Goal: Transaction & Acquisition: Obtain resource

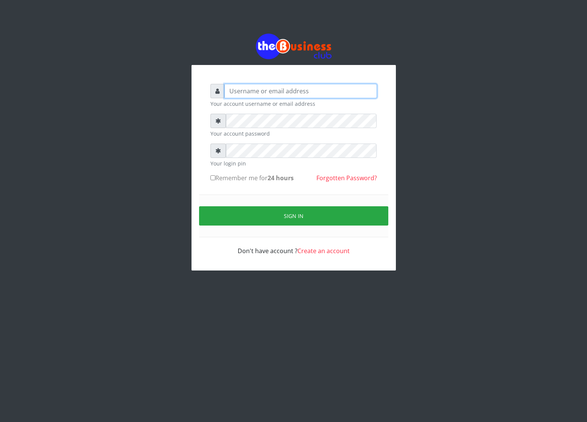
type input "cherpher"
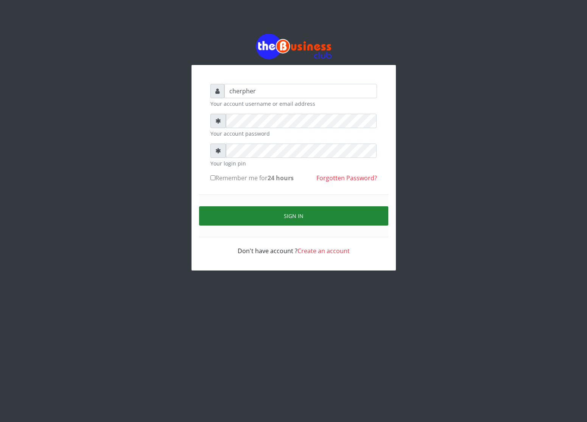
click at [232, 222] on button "Sign in" at bounding box center [293, 215] width 189 height 19
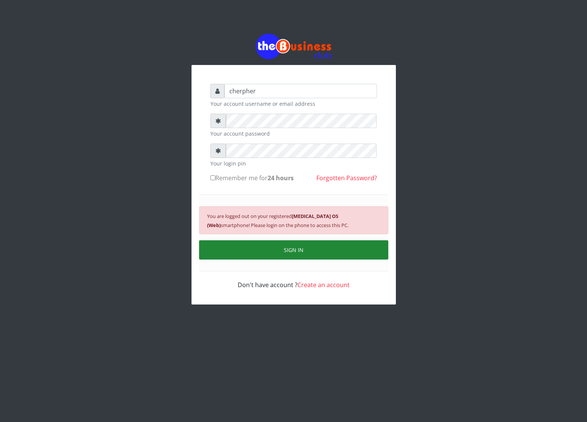
click at [277, 254] on button "SIGN IN" at bounding box center [293, 250] width 189 height 19
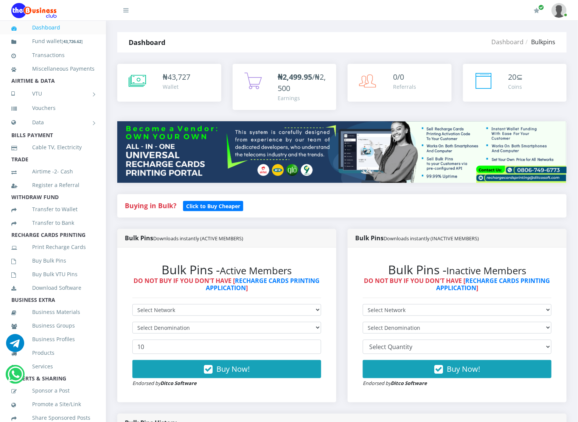
select select "MTN"
click at [132, 305] on select "Select Network MTN Globacom 9Mobile Airtel" at bounding box center [226, 310] width 189 height 12
click at [141, 323] on select "Select Denomination MTN NGN100 - ₦96.94 MTN NGN200 - ₦193.88 MTN NGN400 - ₦387.…" at bounding box center [226, 328] width 189 height 12
select select "96.94-100"
click at [132, 323] on select "Select Denomination MTN NGN100 - ₦96.94 MTN NGN200 - ₦193.88 MTN NGN400 - ₦387.…" at bounding box center [226, 328] width 189 height 12
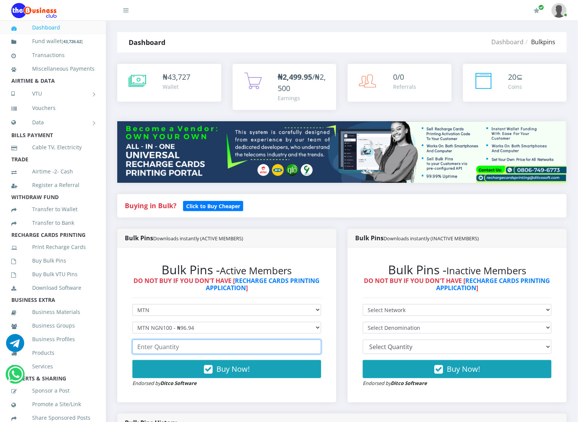
click at [154, 352] on input "number" at bounding box center [226, 347] width 189 height 14
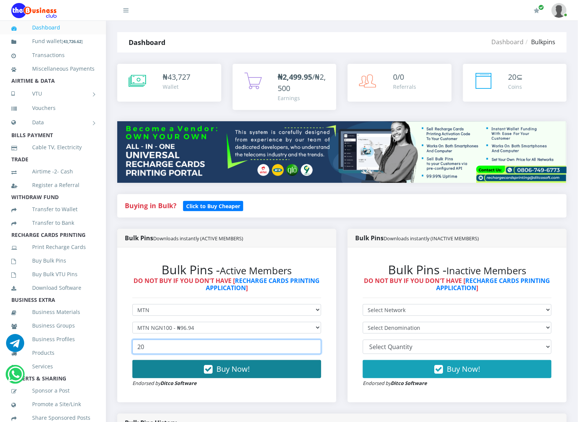
type input "20"
click at [158, 371] on button "Buy Now!" at bounding box center [226, 369] width 189 height 18
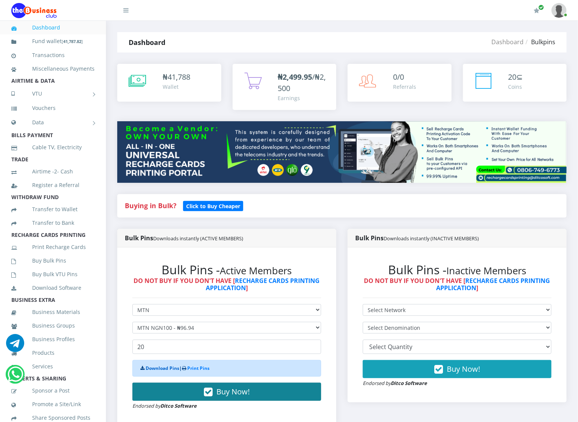
click at [158, 371] on link "Download Pins" at bounding box center [163, 368] width 34 height 6
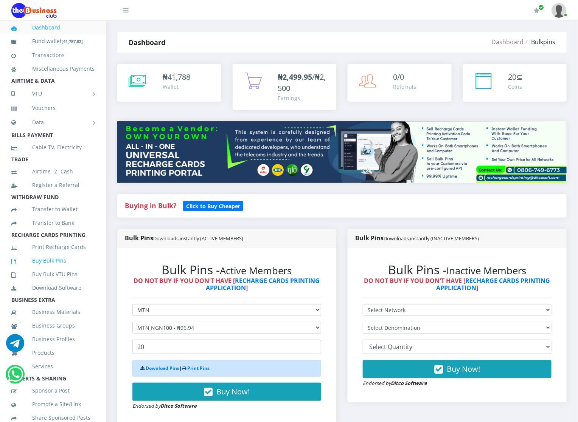
click at [60, 269] on link "Buy Bulk Pins" at bounding box center [52, 260] width 83 height 17
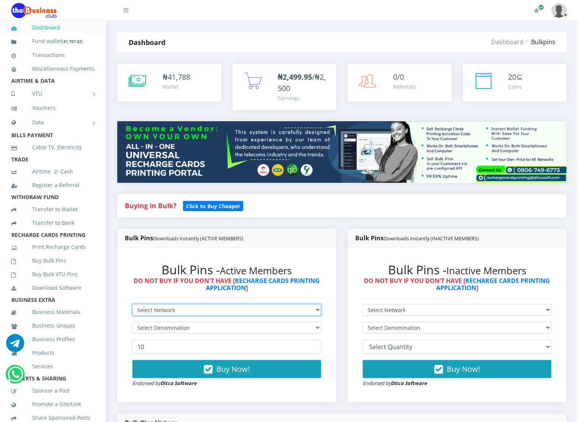
click at [148, 309] on select "Select Network MTN Globacom 9Mobile Airtel" at bounding box center [226, 310] width 189 height 12
select select "MTN"
click at [132, 305] on select "Select Network MTN Globacom 9Mobile Airtel" at bounding box center [226, 310] width 189 height 12
click at [146, 319] on form "Select Network MTN Globacom 9Mobile Airtel Select Denomination MTN NGN100 - ₦96…" at bounding box center [226, 345] width 189 height 83
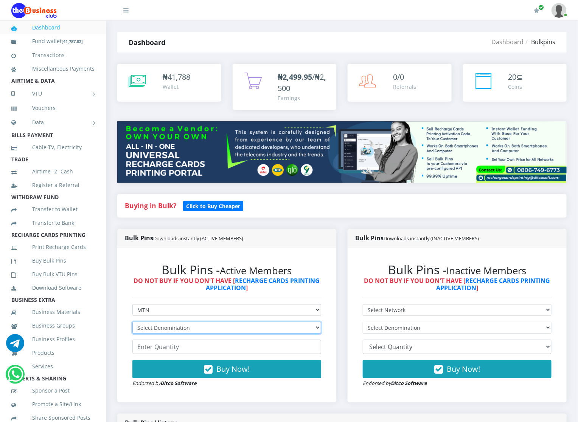
click at [146, 333] on select "Select Denomination MTN NGN100 - ₦96.94 MTN NGN200 - ₦193.88 MTN NGN400 - ₦387.…" at bounding box center [226, 328] width 189 height 12
select select "193.88-200"
click at [132, 323] on select "Select Denomination MTN NGN100 - ₦96.94 MTN NGN200 - ₦193.88 MTN NGN400 - ₦387.…" at bounding box center [226, 328] width 189 height 12
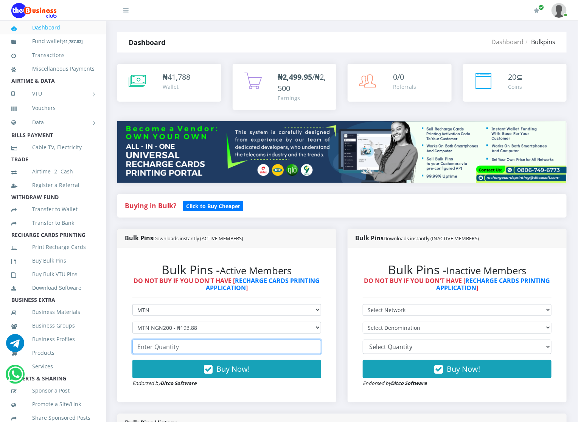
click at [144, 343] on input "number" at bounding box center [226, 347] width 189 height 14
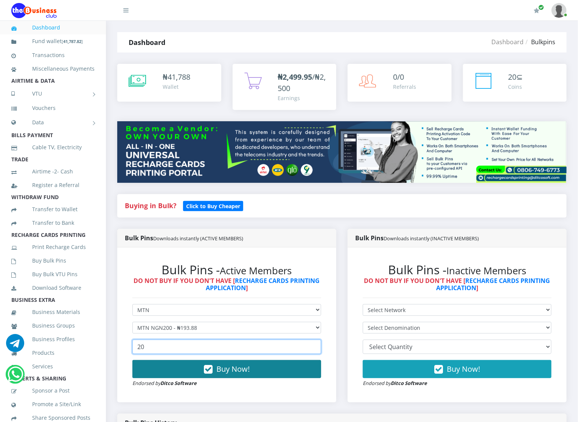
type input "20"
click at [150, 368] on button "Buy Now!" at bounding box center [226, 369] width 189 height 18
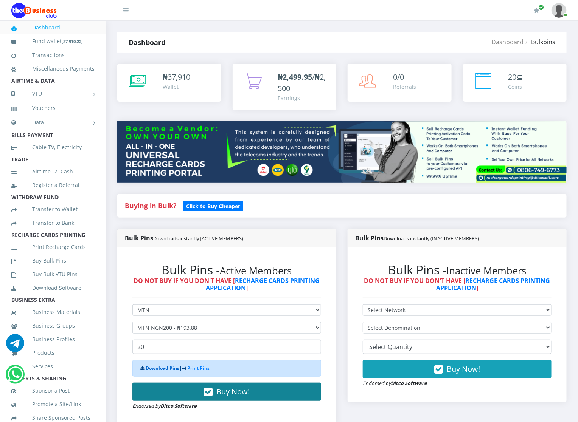
click at [150, 368] on link "Download Pins" at bounding box center [163, 368] width 34 height 6
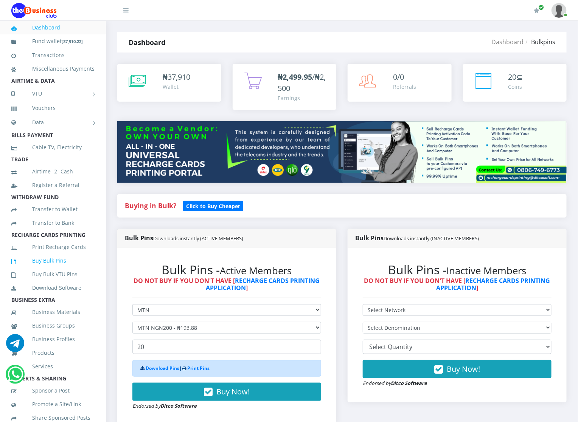
click at [31, 264] on icon at bounding box center [21, 261] width 21 height 5
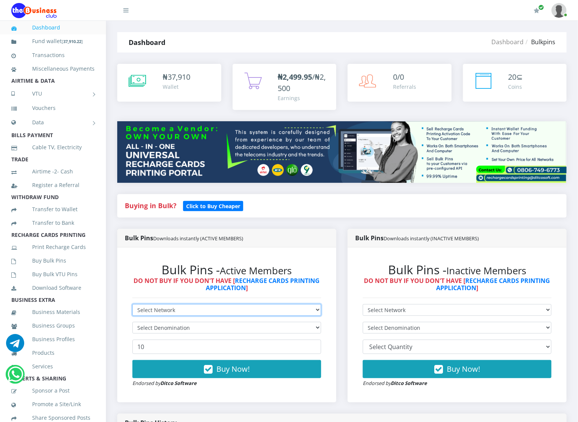
click at [136, 306] on select "Select Network MTN Globacom 9Mobile Airtel" at bounding box center [226, 310] width 189 height 12
select select "MTN"
click at [132, 305] on select "Select Network MTN Globacom 9Mobile Airtel" at bounding box center [226, 310] width 189 height 12
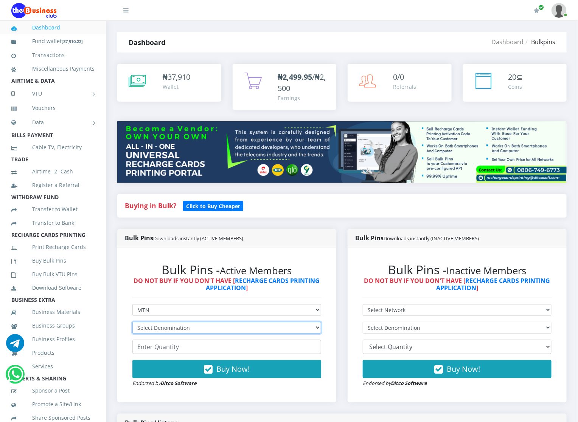
click at [138, 329] on select "Select Denomination MTN NGN100 - ₦96.94 MTN NGN200 - ₦193.88 MTN NGN400 - ₦387.…" at bounding box center [226, 328] width 189 height 12
select select "484.7-500"
click at [132, 323] on select "Select Denomination MTN NGN100 - ₦96.94 MTN NGN200 - ₦193.88 MTN NGN400 - ₦387.…" at bounding box center [226, 328] width 189 height 12
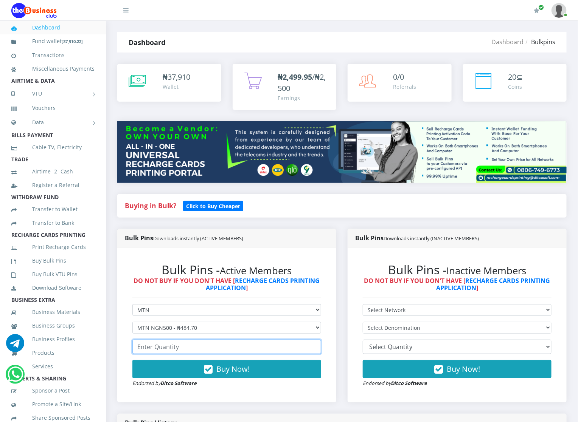
click at [145, 340] on input "number" at bounding box center [226, 347] width 189 height 14
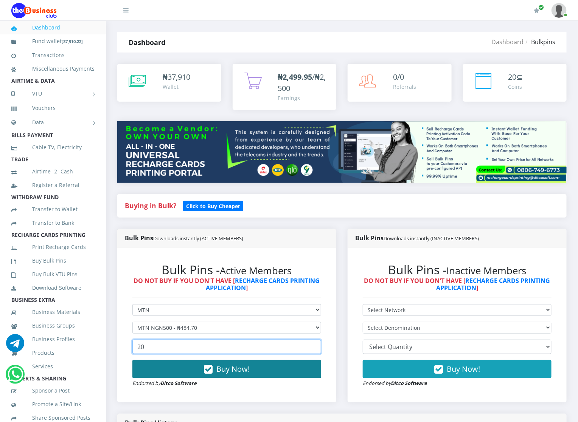
type input "20"
click at [148, 363] on button "Buy Now!" at bounding box center [226, 369] width 189 height 18
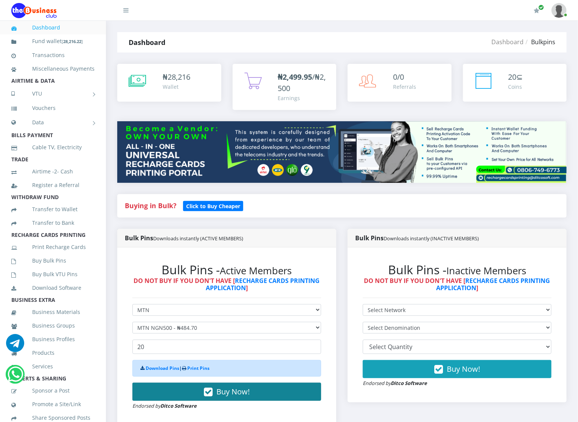
click at [148, 363] on div "Download Pins | Print Pins" at bounding box center [226, 368] width 189 height 17
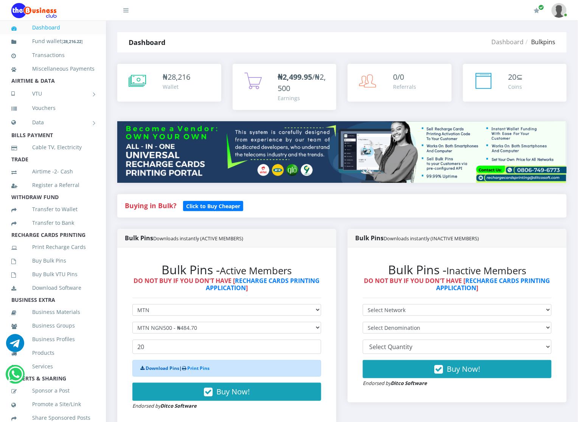
click at [148, 369] on link "Download Pins" at bounding box center [163, 368] width 34 height 6
click at [148, 366] on link "Download Pins" at bounding box center [163, 368] width 34 height 6
click at [24, 264] on icon at bounding box center [21, 261] width 21 height 5
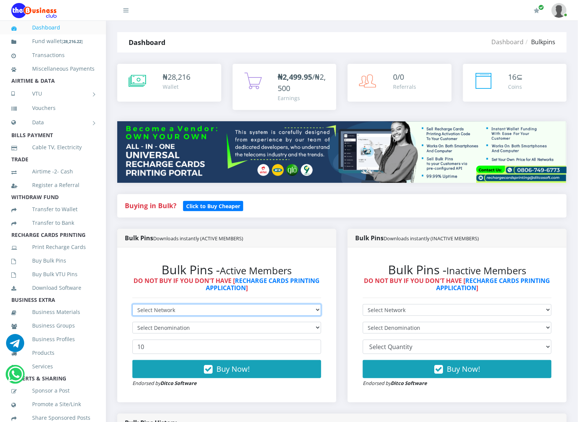
click at [143, 310] on select "Select Network MTN Globacom 9Mobile Airtel" at bounding box center [226, 310] width 189 height 12
select select "Airtel"
click at [132, 305] on select "Select Network MTN Globacom 9Mobile Airtel" at bounding box center [226, 310] width 189 height 12
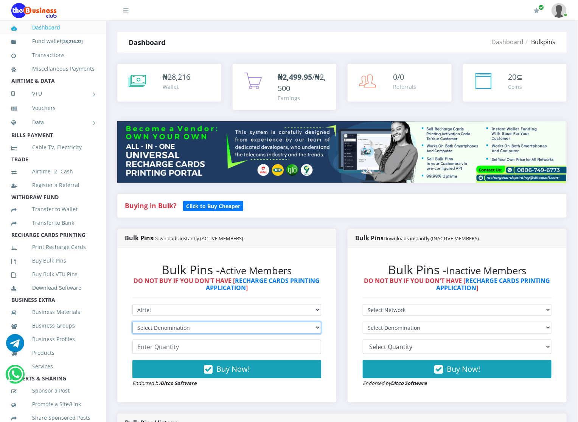
click at [145, 329] on select "Select Denomination Airtel NGN100 - ₦96.36 Airtel NGN200 - ₦192.72 Airtel NGN50…" at bounding box center [226, 328] width 189 height 12
select select "96.36-100"
click at [132, 323] on select "Select Denomination Airtel NGN100 - ₦96.36 Airtel NGN200 - ₦192.72 Airtel NGN50…" at bounding box center [226, 328] width 189 height 12
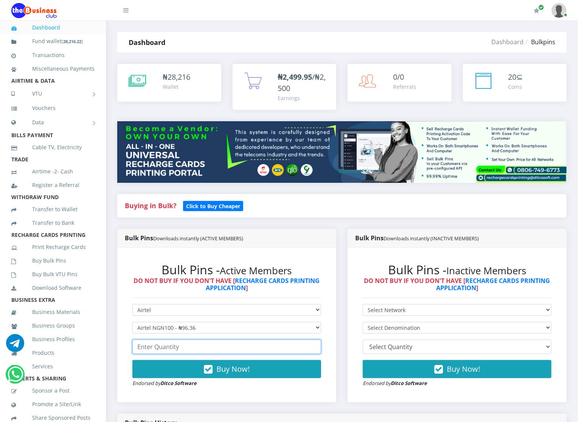
click at [146, 346] on input "number" at bounding box center [226, 347] width 189 height 14
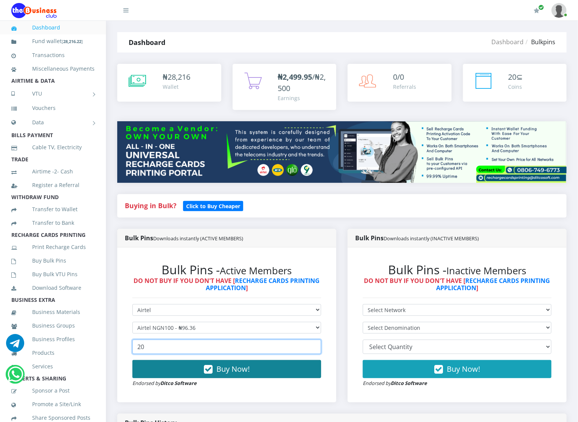
type input "20"
click at [146, 362] on button "Buy Now!" at bounding box center [226, 369] width 189 height 18
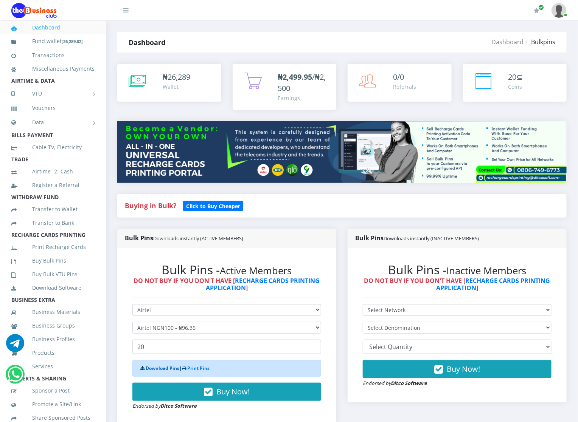
click at [149, 368] on link "Download Pins" at bounding box center [163, 368] width 34 height 6
click at [162, 371] on link "Download Pins" at bounding box center [163, 368] width 34 height 6
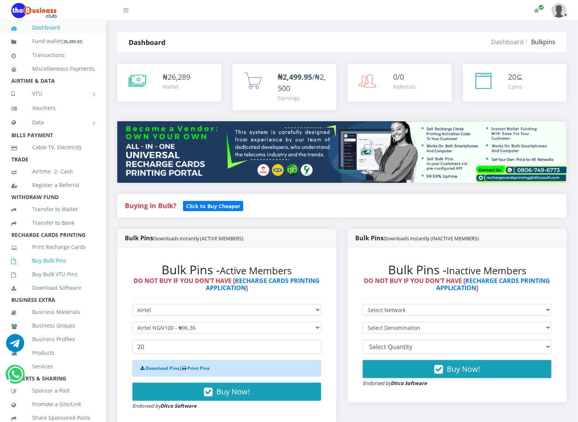
click at [49, 265] on link "Buy Bulk Pins" at bounding box center [52, 260] width 83 height 17
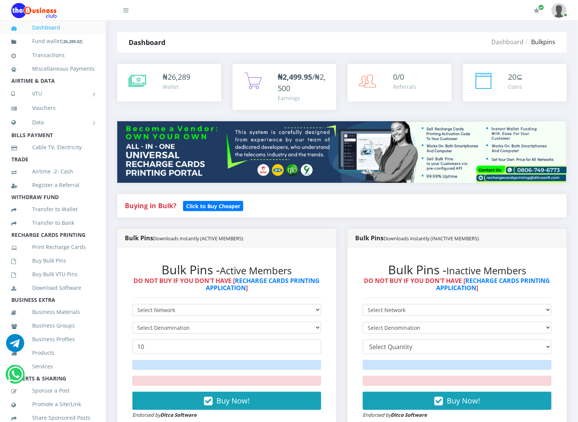
click at [143, 304] on div "Bulk Pins - Active Members DO NOT BUY IF YOU DON'T HAVE [ RECHARGE CARDS PRINTI…" at bounding box center [227, 341] width 204 height 172
click at [144, 307] on select "Select Network MTN Globacom 9Mobile Airtel" at bounding box center [226, 310] width 189 height 12
click at [132, 305] on select "Select Network MTN Globacom 9Mobile Airtel" at bounding box center [226, 310] width 189 height 12
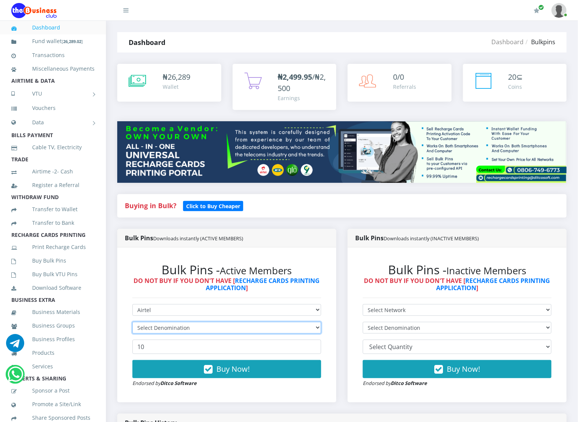
click at [154, 325] on select "Select Denomination" at bounding box center [226, 328] width 189 height 12
click at [172, 323] on select "Select Denomination" at bounding box center [226, 328] width 189 height 12
click at [172, 325] on select "Select Denomination" at bounding box center [226, 328] width 189 height 12
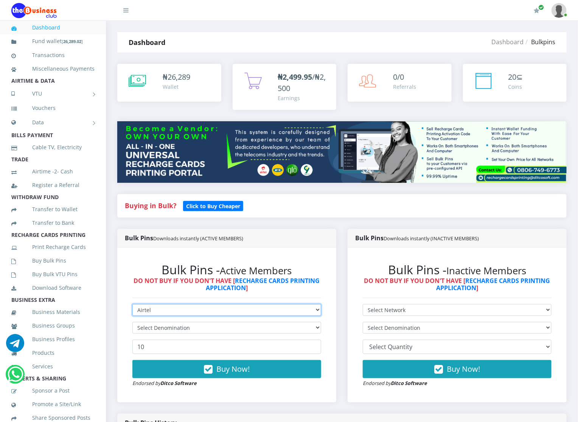
click at [168, 310] on select "Select Network MTN Globacom 9Mobile Airtel" at bounding box center [226, 310] width 189 height 12
click at [132, 305] on select "Select Network MTN Globacom 9Mobile Airtel" at bounding box center [226, 310] width 189 height 12
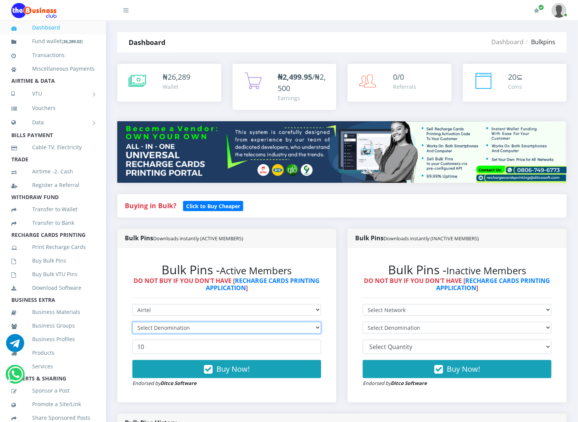
click at [159, 328] on select "Select Denomination" at bounding box center [226, 328] width 189 height 12
click at [159, 323] on select "Select Denomination" at bounding box center [226, 328] width 189 height 12
click at [182, 328] on select "Select Denomination" at bounding box center [226, 328] width 189 height 12
click at [183, 304] on div "Bulk Pins - Active Members DO NOT BUY IF YOU DON'T HAVE [ RECHARGE CARDS PRINTI…" at bounding box center [227, 325] width 204 height 140
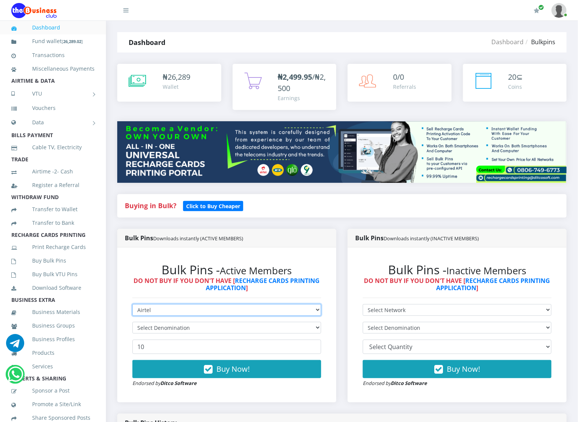
click at [182, 310] on select "Select Network MTN Globacom 9Mobile Airtel" at bounding box center [226, 310] width 189 height 12
select select "MTN"
click at [132, 305] on select "Select Network MTN Globacom 9Mobile Airtel" at bounding box center [226, 310] width 189 height 12
click at [178, 321] on form "Select Network MTN Globacom 9Mobile Airtel Select Denomination MTN NGN100 - ₦96…" at bounding box center [226, 345] width 189 height 83
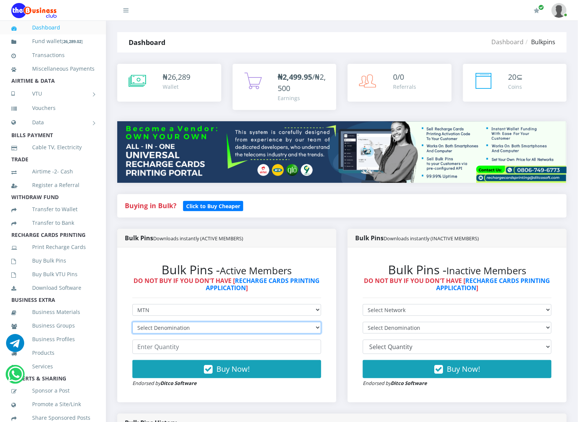
click at [176, 330] on select "Select Denomination MTN NGN100 - ₦96.94 MTN NGN200 - ₦193.88 MTN NGN400 - ₦387.…" at bounding box center [226, 328] width 189 height 12
select select "193.88-200"
click at [132, 323] on select "Select Denomination MTN NGN100 - ₦96.94 MTN NGN200 - ₦193.88 MTN NGN400 - ₦387.…" at bounding box center [226, 328] width 189 height 12
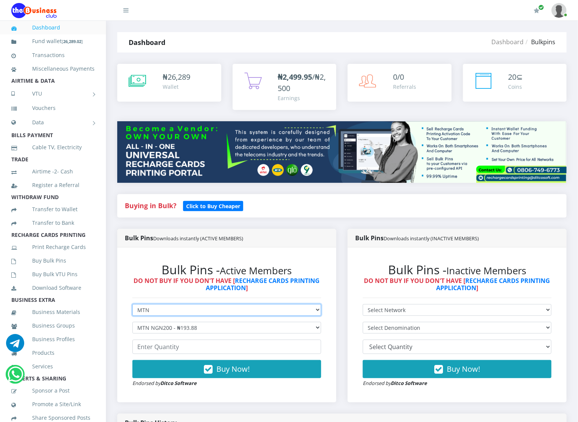
click at [178, 309] on select "Select Network MTN Globacom 9Mobile Airtel" at bounding box center [226, 310] width 189 height 12
select select "Airtel"
click at [132, 305] on select "Select Network MTN Globacom 9Mobile Airtel" at bounding box center [226, 310] width 189 height 12
click at [174, 318] on form "Select Network MTN Globacom 9Mobile Airtel Select Denomination Airtel NGN100 - …" at bounding box center [226, 345] width 189 height 83
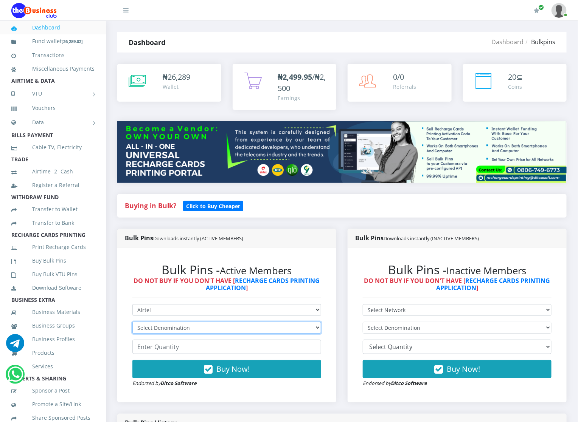
click at [174, 325] on select "Select Denomination Airtel NGN100 - ₦96.36 Airtel NGN200 - ₦192.72 Airtel NGN50…" at bounding box center [226, 328] width 189 height 12
select select "192.72-200"
click at [132, 323] on select "Select Denomination Airtel NGN100 - ₦96.36 Airtel NGN200 - ₦192.72 Airtel NGN50…" at bounding box center [226, 328] width 189 height 12
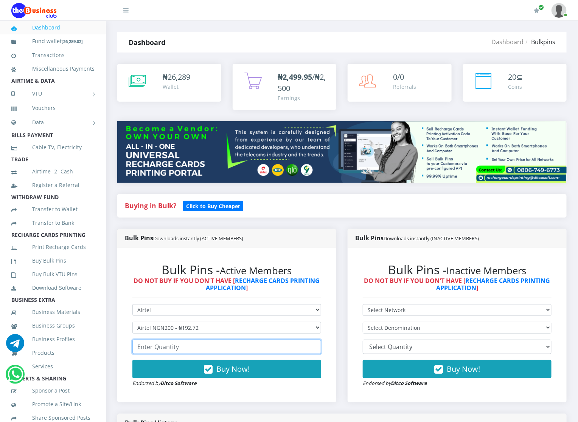
click at [182, 347] on input "number" at bounding box center [226, 347] width 189 height 14
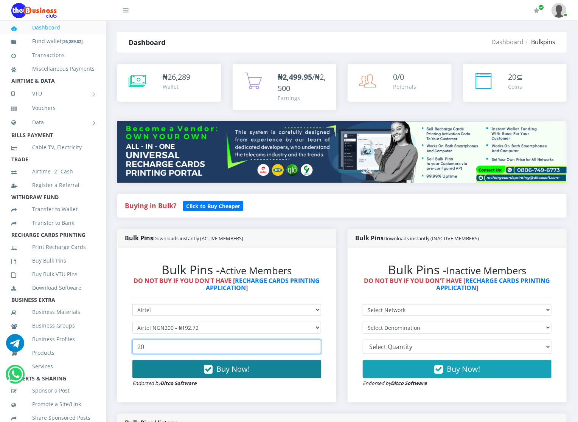
type input "20"
click at [176, 370] on button "Buy Now!" at bounding box center [226, 369] width 189 height 18
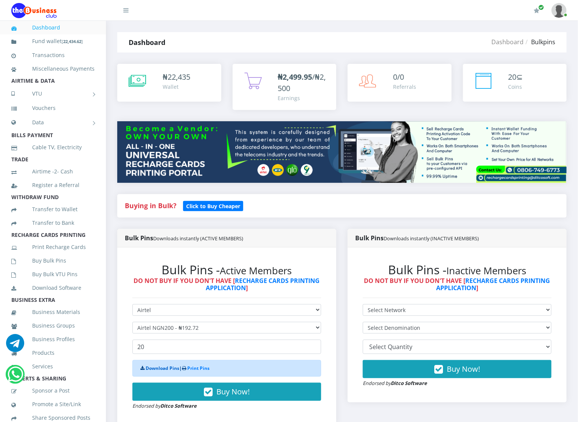
click at [176, 370] on link "Download Pins" at bounding box center [163, 368] width 34 height 6
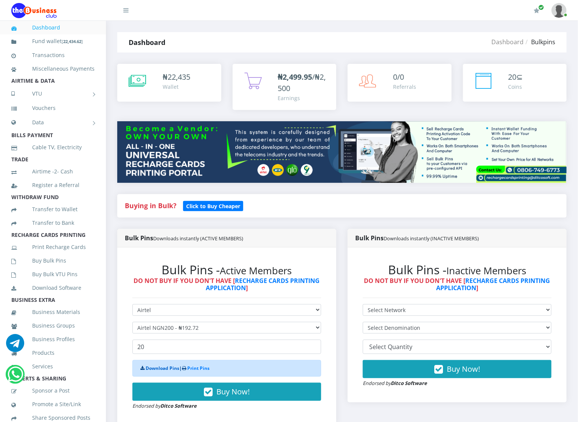
click at [176, 370] on link "Download Pins" at bounding box center [163, 368] width 34 height 6
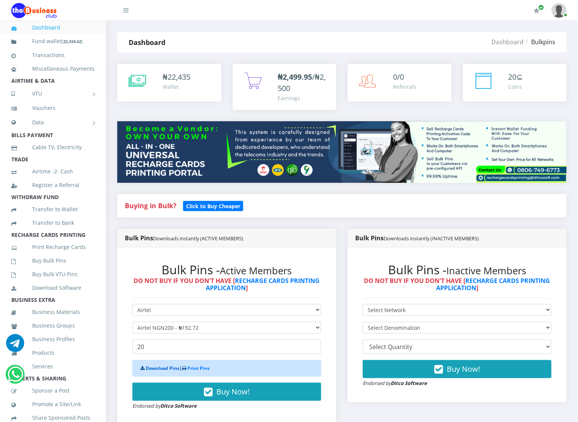
click at [154, 370] on link "Download Pins" at bounding box center [163, 368] width 34 height 6
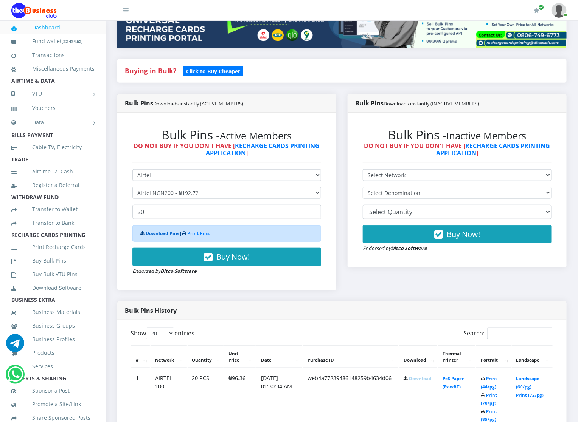
scroll to position [136, 0]
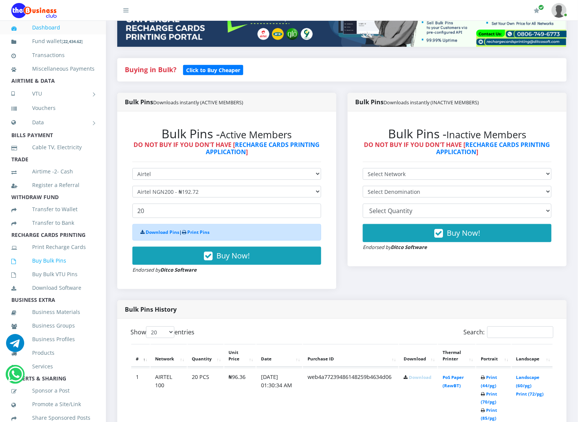
click at [61, 270] on link "Buy Bulk Pins" at bounding box center [52, 260] width 83 height 17
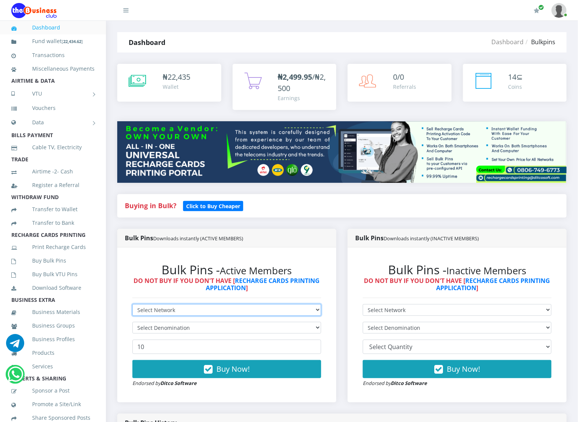
click at [160, 306] on select "Select Network MTN Globacom 9Mobile Airtel" at bounding box center [226, 310] width 189 height 12
select select "Airtel"
click at [132, 305] on select "Select Network MTN Globacom 9Mobile Airtel" at bounding box center [226, 310] width 189 height 12
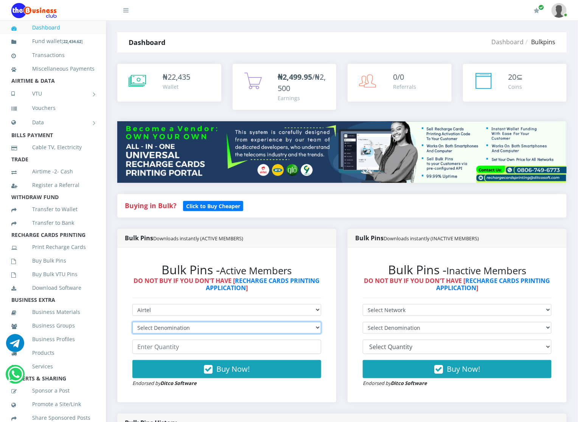
click at [155, 327] on select "Select Denomination Airtel NGN100 - ₦96.36 Airtel NGN200 - ₦192.72 Airtel NGN50…" at bounding box center [226, 328] width 189 height 12
select select "481.8-500"
click at [132, 323] on select "Select Denomination Airtel NGN100 - ₦96.36 Airtel NGN200 - ₦192.72 Airtel NGN50…" at bounding box center [226, 328] width 189 height 12
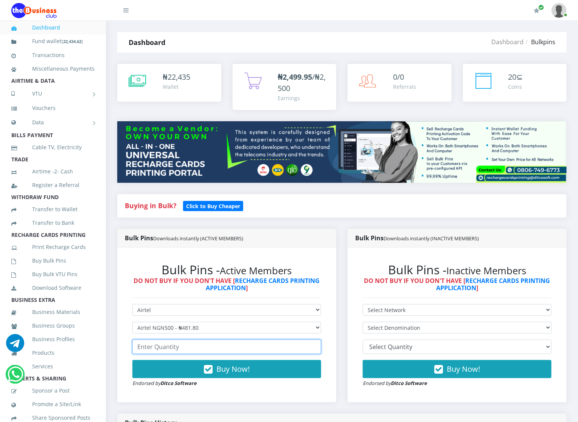
click at [153, 349] on input "number" at bounding box center [226, 347] width 189 height 14
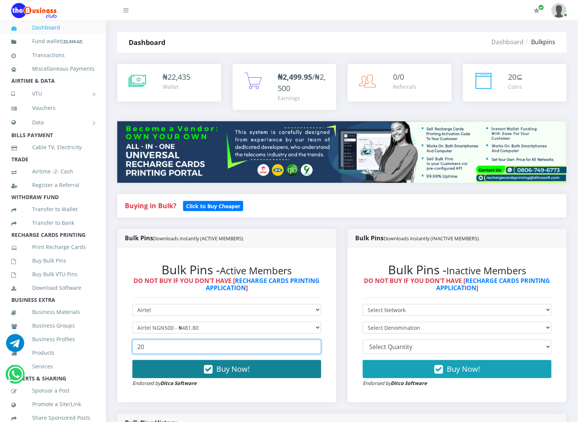
type input "20"
click at [157, 373] on button "Buy Now!" at bounding box center [226, 369] width 189 height 18
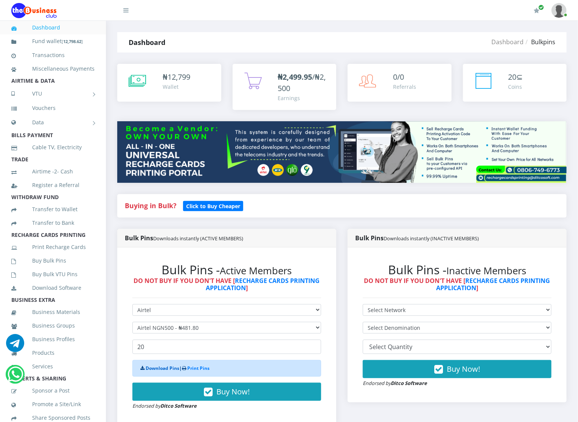
click at [157, 370] on link "Download Pins" at bounding box center [163, 368] width 34 height 6
click at [59, 268] on link "Buy Bulk Pins" at bounding box center [52, 260] width 83 height 17
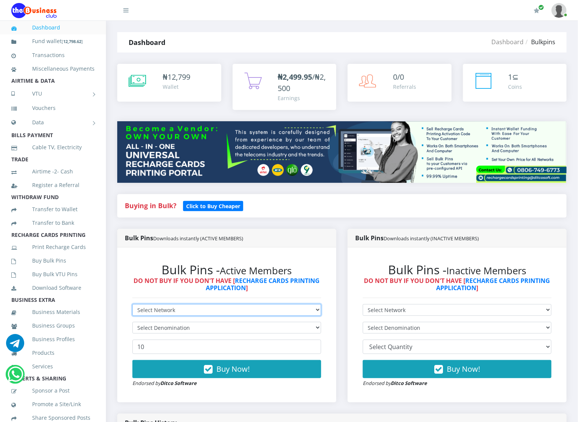
click at [147, 307] on select "Select Network MTN Globacom 9Mobile Airtel" at bounding box center [226, 310] width 189 height 12
select select "Glo"
click at [132, 305] on select "Select Network MTN Globacom 9Mobile Airtel" at bounding box center [226, 310] width 189 height 12
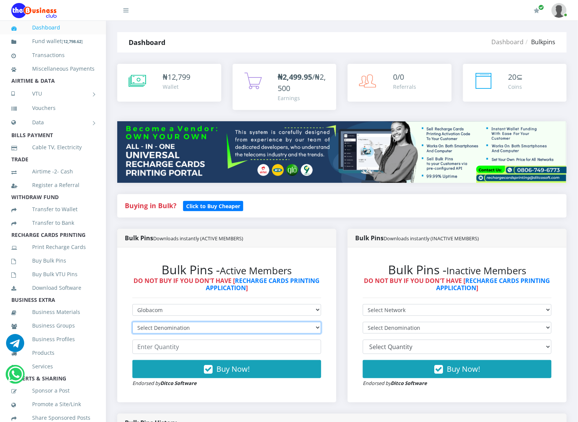
click at [150, 327] on select "Select Denomination Glo NGN100 - ₦96.45 Glo NGN200 - ₦192.90 Glo NGN500 - ₦482.…" at bounding box center [226, 328] width 189 height 12
select select "96.45-100"
click at [132, 323] on select "Select Denomination Glo NGN100 - ₦96.45 Glo NGN200 - ₦192.90 Glo NGN500 - ₦482.…" at bounding box center [226, 328] width 189 height 12
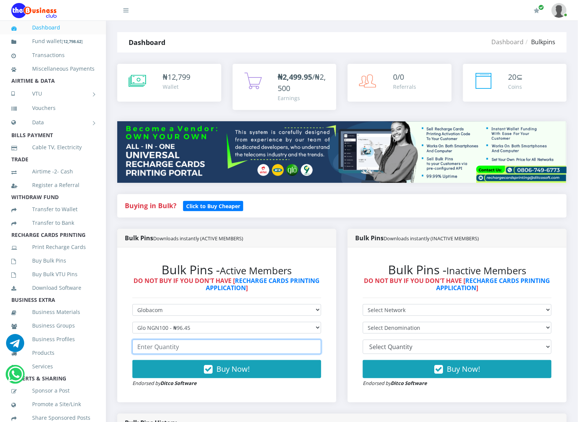
click at [148, 349] on input "number" at bounding box center [226, 347] width 189 height 14
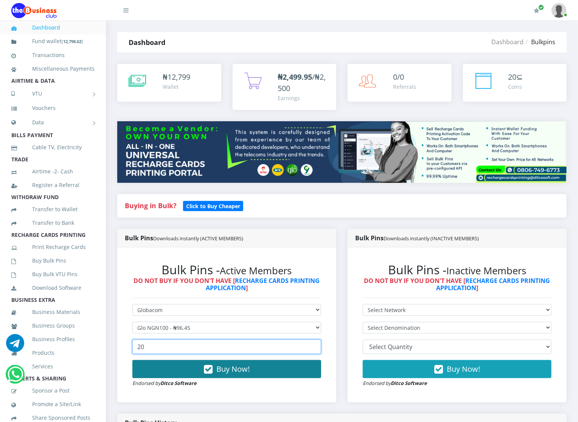
type input "20"
click at [152, 368] on button "Buy Now!" at bounding box center [226, 369] width 189 height 18
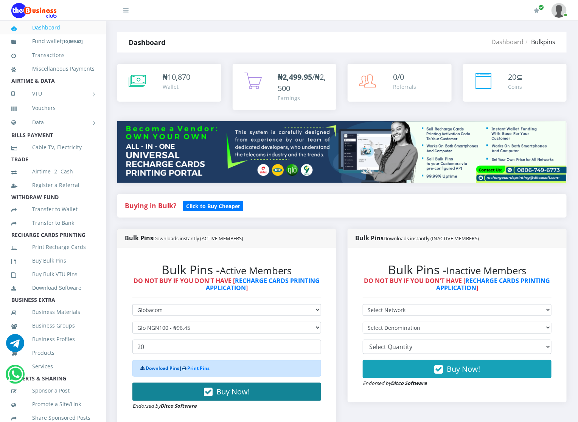
click at [152, 368] on link "Download Pins" at bounding box center [163, 368] width 34 height 6
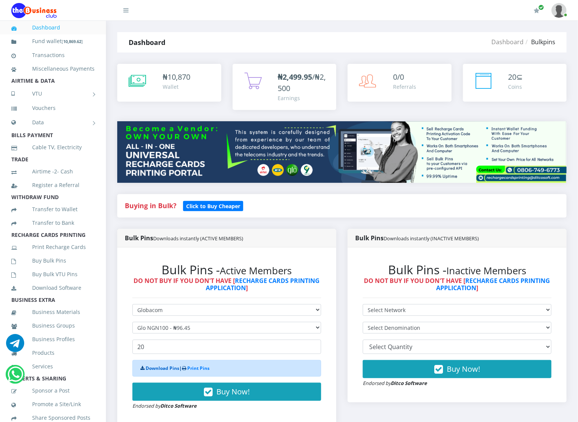
click at [152, 368] on link "Download Pins" at bounding box center [163, 368] width 34 height 6
click at [54, 263] on link "Buy Bulk Pins" at bounding box center [52, 260] width 83 height 17
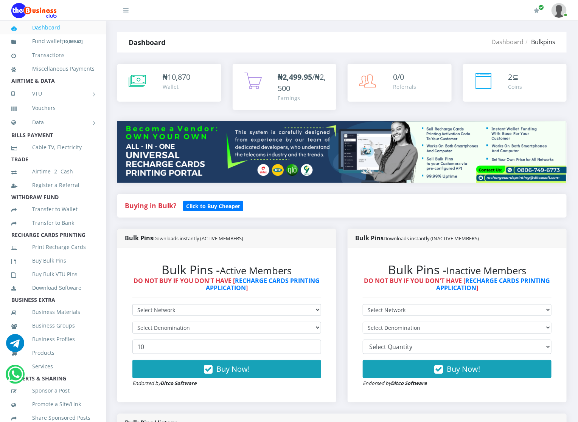
click at [135, 302] on div "Bulk Pins - Active Members DO NOT BUY IF YOU DON'T HAVE [ RECHARGE CARDS PRINTI…" at bounding box center [227, 325] width 204 height 140
click at [141, 313] on select "Select Network MTN Globacom 9Mobile Airtel" at bounding box center [226, 310] width 189 height 12
select select "Glo"
click at [132, 305] on select "Select Network MTN Globacom 9Mobile Airtel" at bounding box center [226, 310] width 189 height 12
click at [145, 328] on select "Select Denomination Glo NGN100 - ₦96.45 Glo NGN200 - ₦192.90 Glo NGN500 - ₦482.…" at bounding box center [226, 328] width 189 height 12
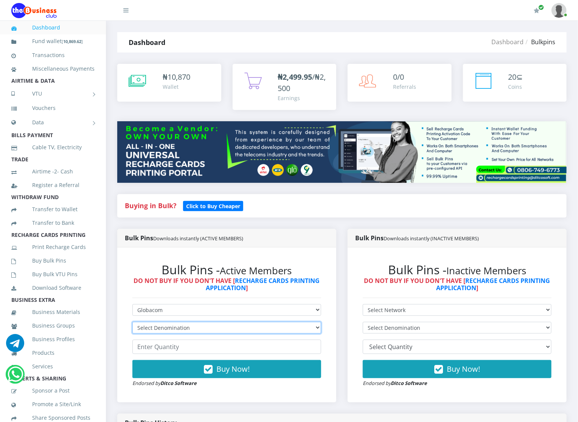
select select "192.9-200"
click at [132, 323] on select "Select Denomination Glo NGN100 - ₦96.45 Glo NGN200 - ₦192.90 Glo NGN500 - ₦482.…" at bounding box center [226, 328] width 189 height 12
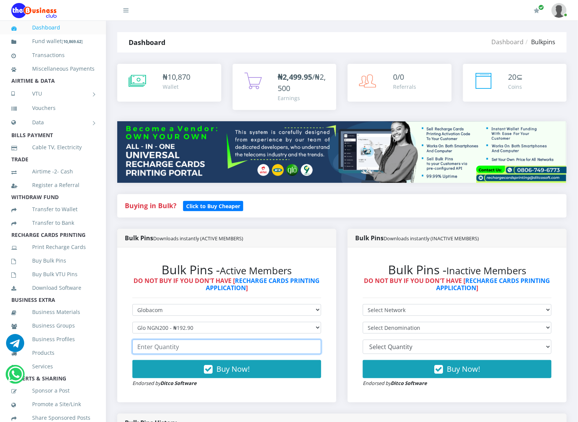
click at [142, 343] on input "number" at bounding box center [226, 347] width 189 height 14
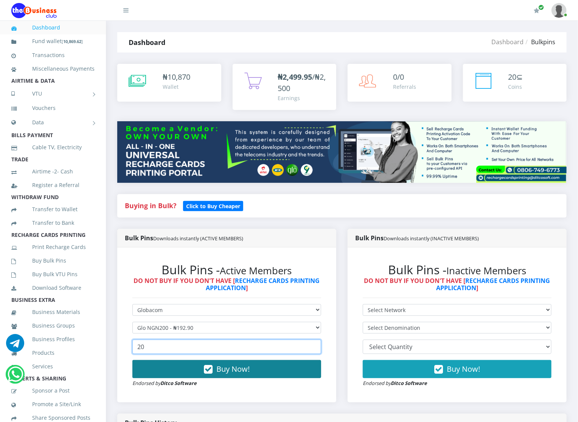
type input "20"
click at [159, 367] on button "Buy Now!" at bounding box center [226, 369] width 189 height 18
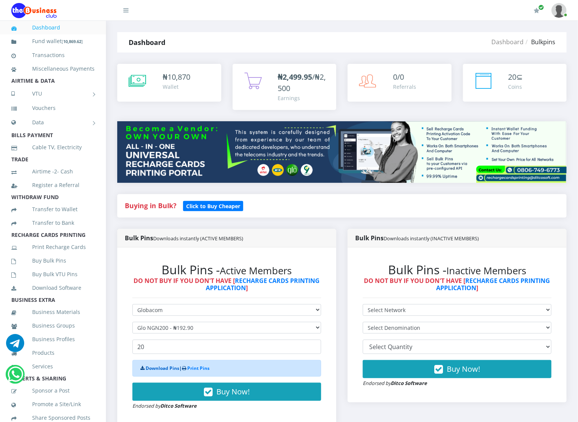
click at [159, 367] on link "Download Pins" at bounding box center [163, 368] width 34 height 6
click at [45, 262] on link "Buy Bulk Pins" at bounding box center [52, 260] width 83 height 17
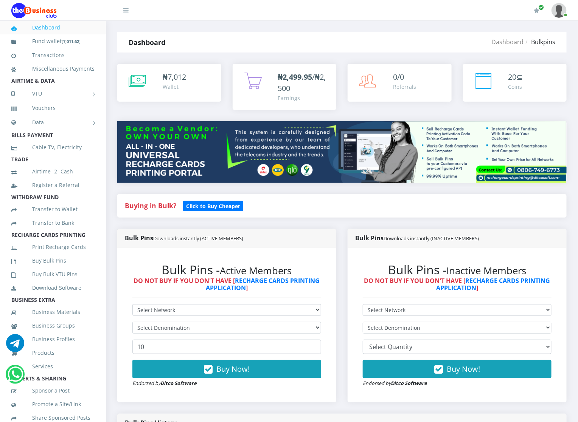
click at [351, 306] on div "Bulk Pins - Inactive Members DO NOT BUY IF YOU DON'T HAVE [ RECHARGE CARDS PRIN…" at bounding box center [457, 325] width 219 height 155
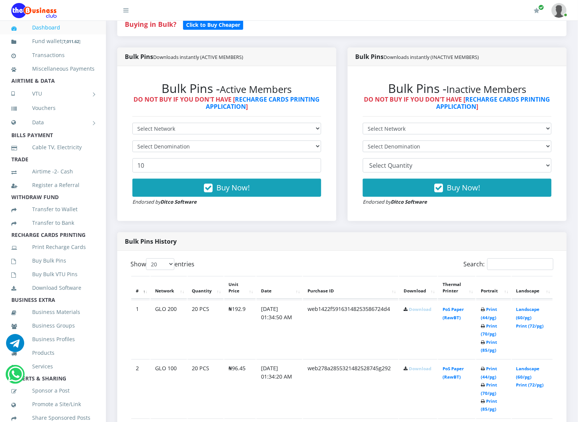
click at [415, 311] on link "Download" at bounding box center [420, 310] width 22 height 6
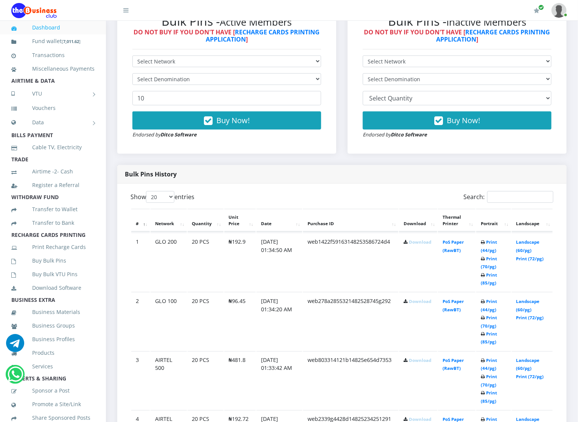
scroll to position [250, 0]
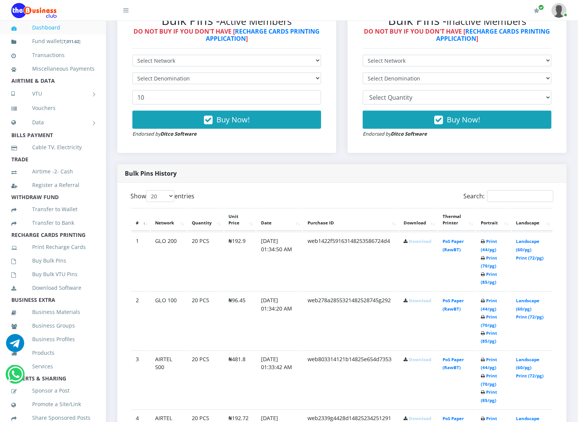
click at [418, 299] on link "Download" at bounding box center [420, 301] width 22 height 6
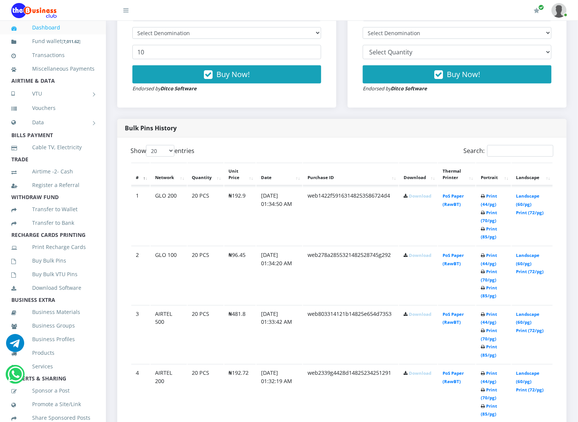
scroll to position [318, 0]
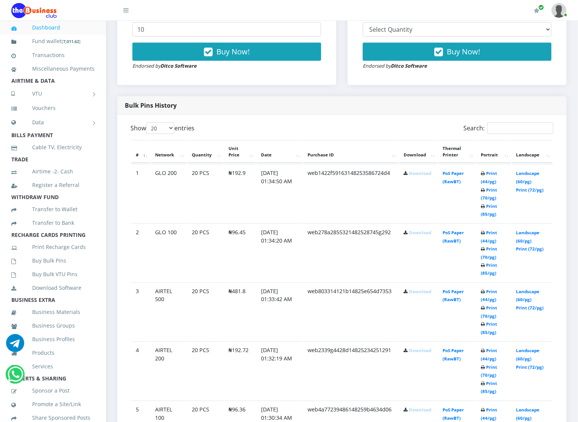
click at [414, 290] on link "Download" at bounding box center [420, 292] width 22 height 6
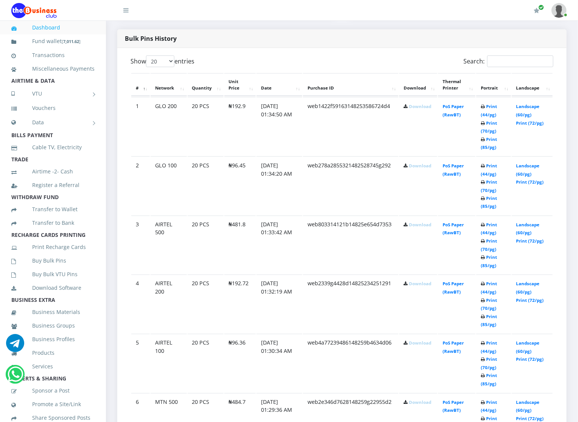
scroll to position [386, 0]
click at [413, 281] on link "Download" at bounding box center [420, 283] width 22 height 6
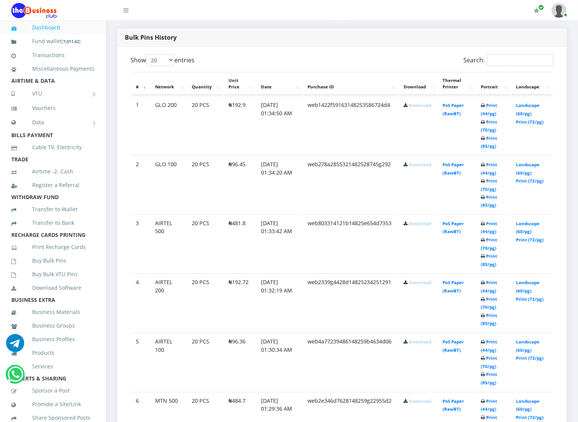
click at [415, 340] on link "Download" at bounding box center [420, 343] width 22 height 6
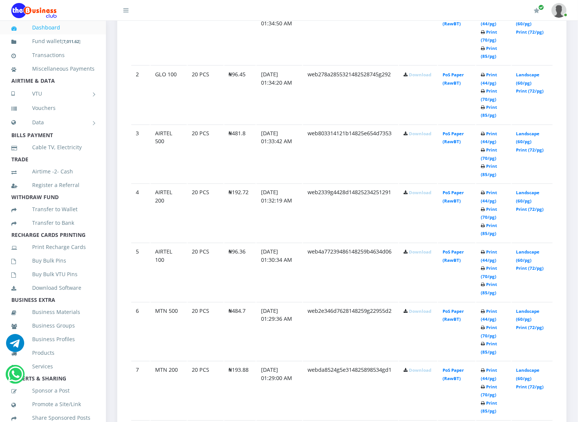
scroll to position [476, 0]
click at [419, 311] on link "Download" at bounding box center [420, 311] width 22 height 6
click at [425, 363] on td "Download" at bounding box center [418, 390] width 38 height 59
click at [424, 372] on link "Download" at bounding box center [420, 370] width 22 height 6
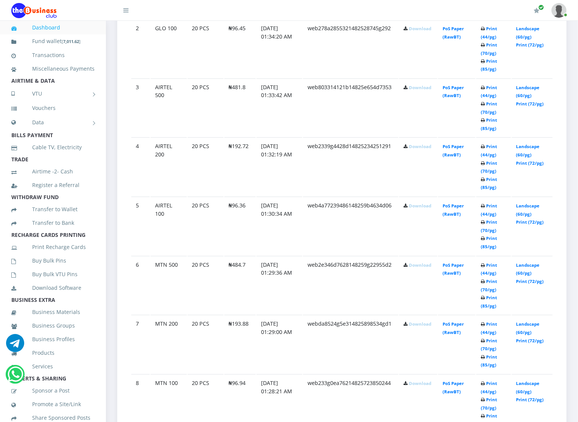
scroll to position [545, 0]
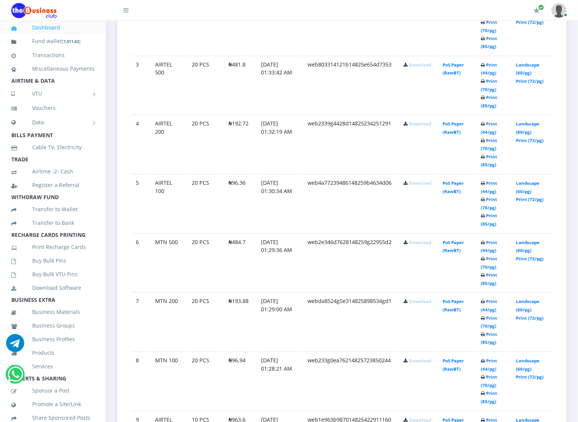
click at [422, 361] on link "Download" at bounding box center [420, 361] width 22 height 6
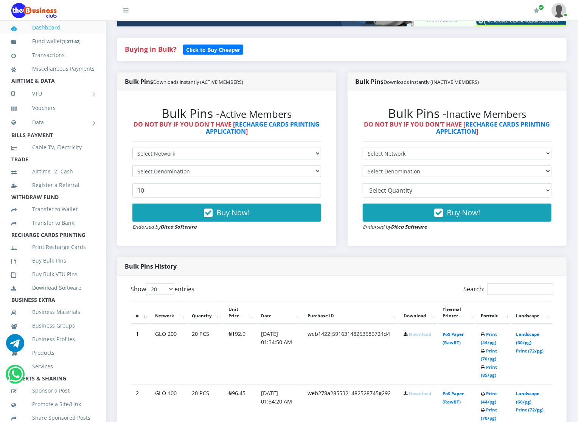
scroll to position [159, 0]
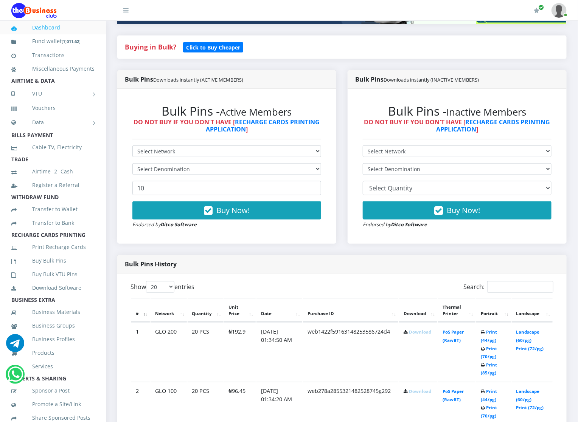
click at [412, 331] on link "Download" at bounding box center [420, 332] width 22 height 6
click at [414, 338] on td "Download" at bounding box center [418, 352] width 38 height 59
click at [416, 334] on link "Download" at bounding box center [420, 332] width 22 height 6
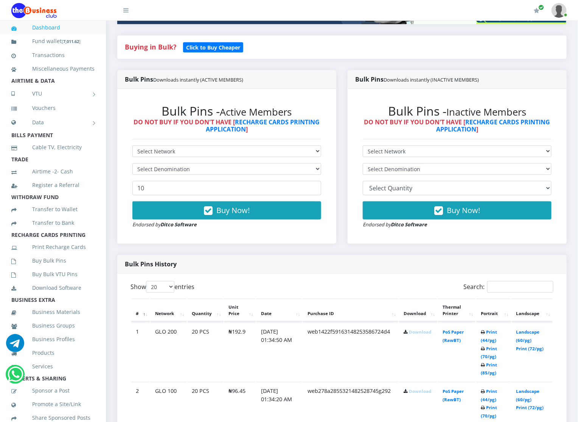
click at [416, 334] on link "Download" at bounding box center [420, 332] width 22 height 6
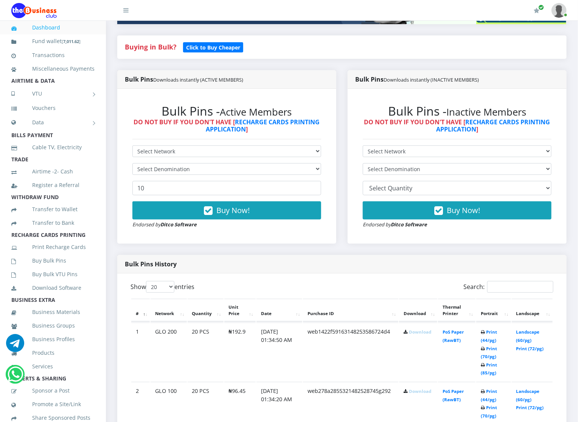
click at [416, 334] on link "Download" at bounding box center [420, 332] width 22 height 6
click at [389, 64] on div "Buying in Bulk?   Click to Buy Cheaper" at bounding box center [342, 53] width 461 height 35
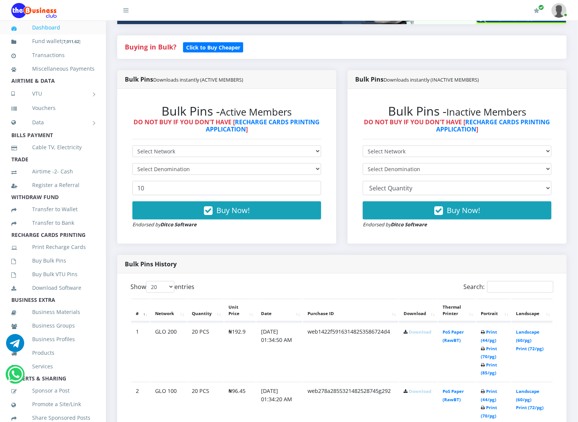
click at [411, 312] on th "Download" at bounding box center [418, 310] width 38 height 23
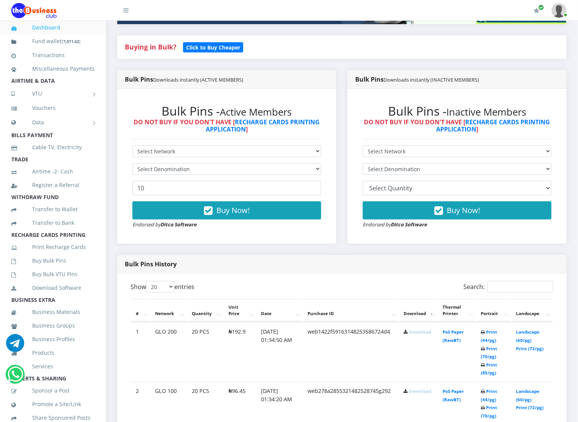
click at [412, 313] on th "Download" at bounding box center [418, 310] width 38 height 23
click at [413, 326] on td "Download" at bounding box center [418, 352] width 38 height 59
click at [414, 333] on link "Download" at bounding box center [420, 332] width 22 height 6
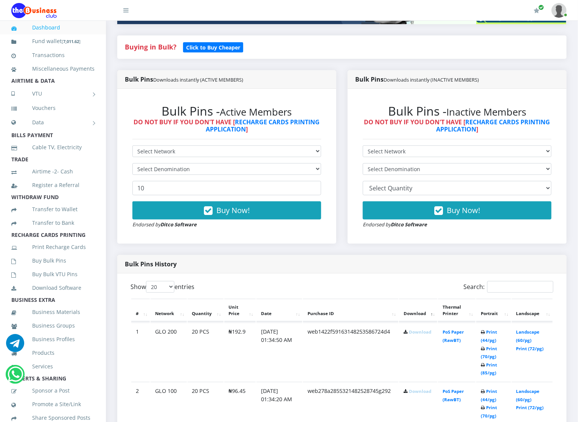
click at [414, 333] on link "Download" at bounding box center [420, 332] width 22 height 6
click at [525, 0] on div "My Profile Settings Logout" at bounding box center [355, 10] width 423 height 21
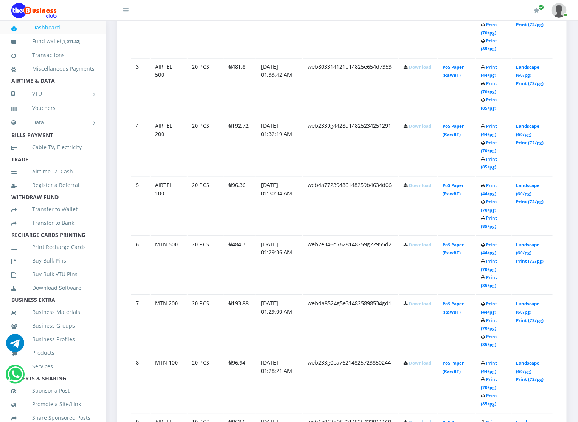
scroll to position [545, 0]
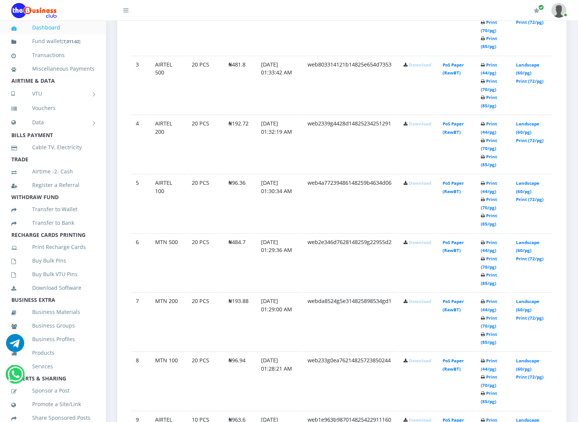
click at [414, 241] on link "Download" at bounding box center [420, 243] width 22 height 6
click at [417, 301] on link "Download" at bounding box center [420, 302] width 22 height 6
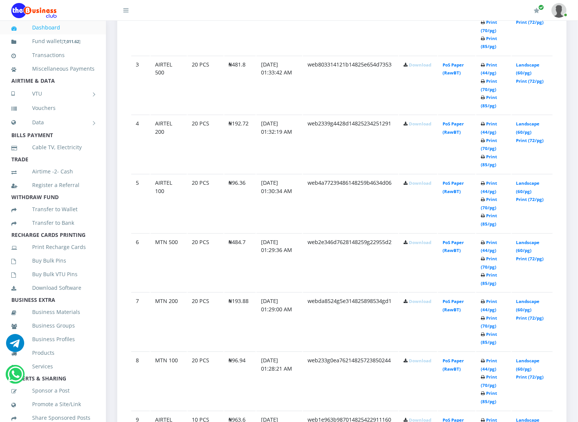
click at [417, 301] on link "Download" at bounding box center [420, 302] width 22 height 6
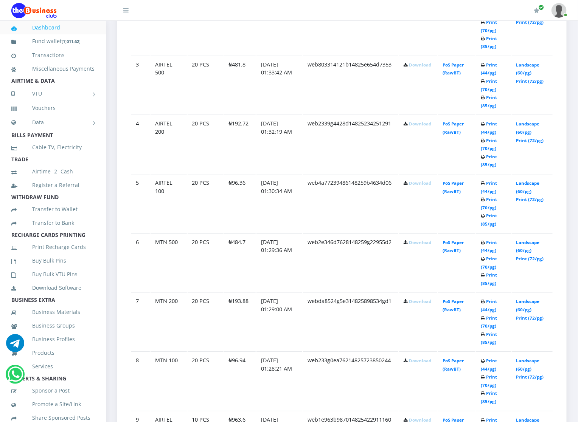
click at [417, 301] on link "Download" at bounding box center [420, 302] width 22 height 6
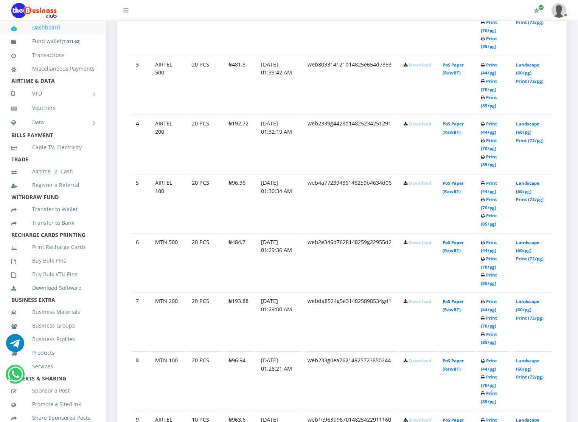
click at [415, 358] on link "Download" at bounding box center [420, 361] width 22 height 6
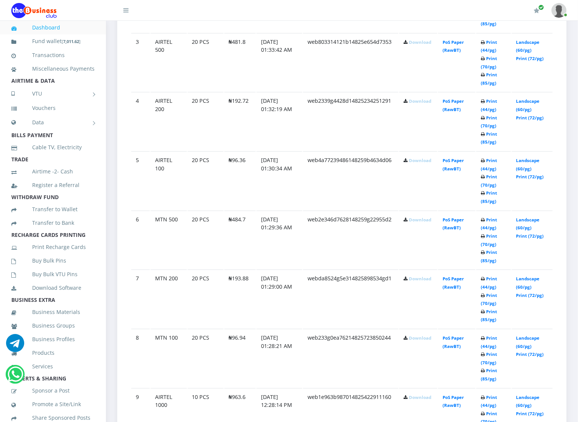
scroll to position [590, 0]
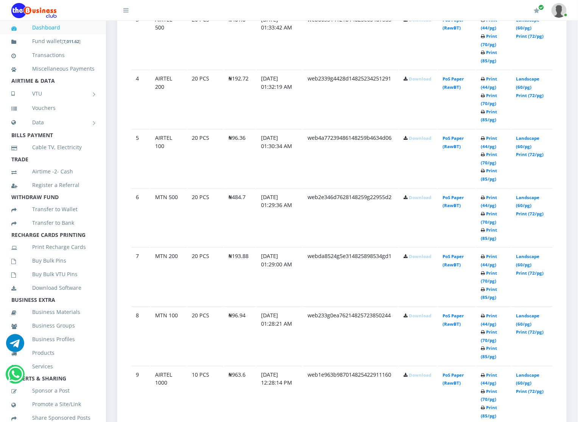
click at [415, 370] on td "Download" at bounding box center [418, 395] width 38 height 59
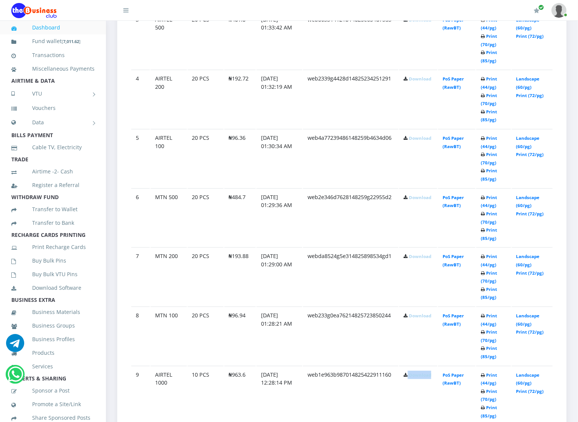
click at [415, 370] on td "Download" at bounding box center [418, 395] width 38 height 59
click at [413, 375] on link "Download" at bounding box center [420, 375] width 22 height 6
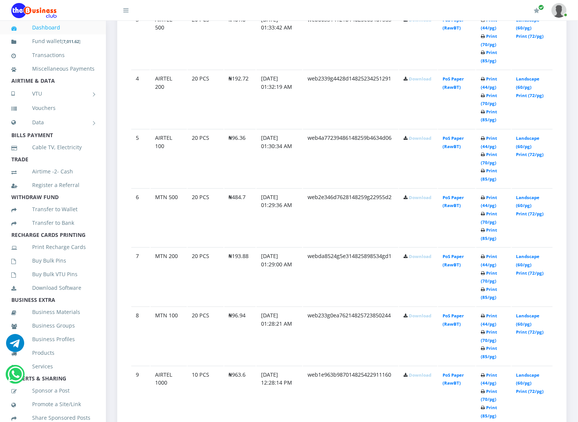
click at [413, 375] on link "Download" at bounding box center [420, 375] width 22 height 6
click at [412, 74] on td "Download" at bounding box center [418, 99] width 38 height 59
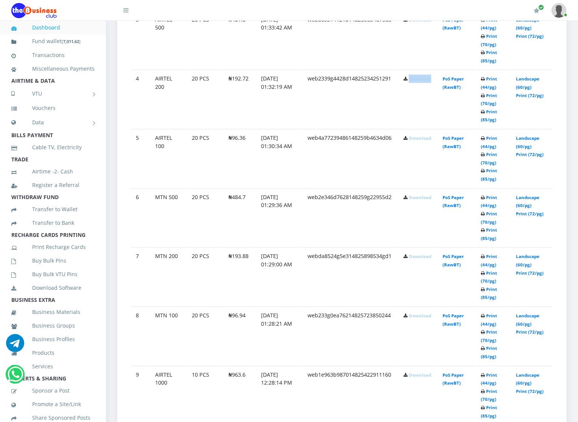
click at [412, 74] on td "Download" at bounding box center [418, 99] width 38 height 59
click at [413, 82] on link "Download" at bounding box center [420, 79] width 22 height 6
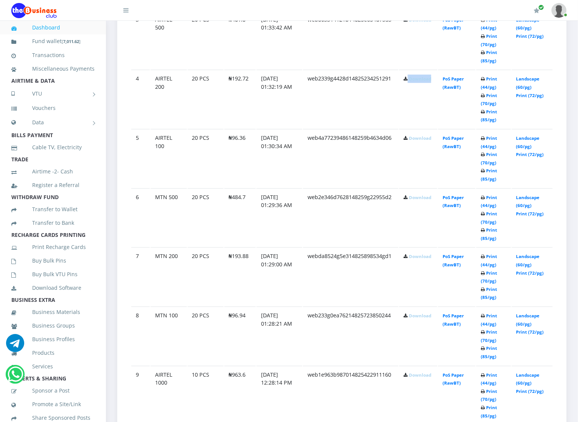
click at [413, 82] on link "Download" at bounding box center [420, 79] width 22 height 6
click at [419, 138] on link "Download" at bounding box center [420, 138] width 22 height 6
click at [419, 79] on link "Download" at bounding box center [420, 79] width 22 height 6
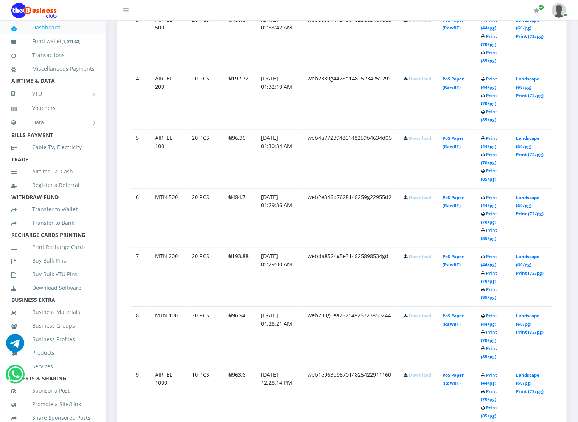
click at [413, 193] on td "Download" at bounding box center [418, 217] width 38 height 59
click at [413, 200] on link "Download" at bounding box center [420, 198] width 22 height 6
click at [416, 259] on link "Download" at bounding box center [420, 257] width 22 height 6
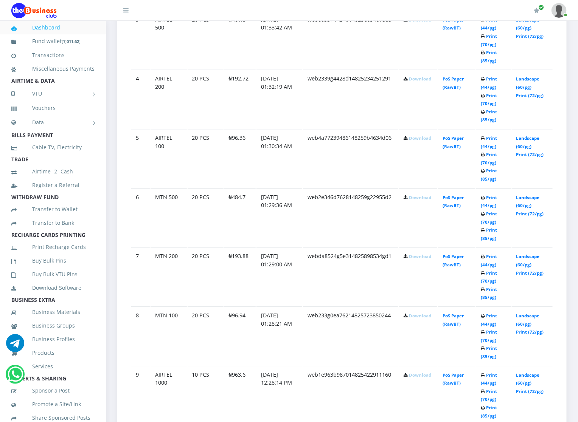
click at [417, 322] on td "Download" at bounding box center [418, 336] width 38 height 59
click at [417, 320] on td "Download" at bounding box center [418, 336] width 38 height 59
click at [417, 318] on link "Download" at bounding box center [420, 316] width 22 height 6
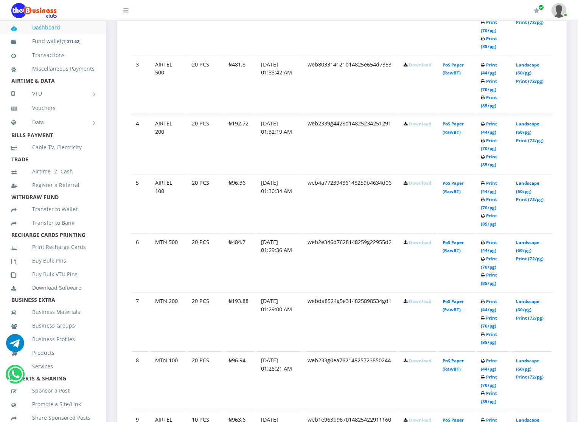
scroll to position [522, 0]
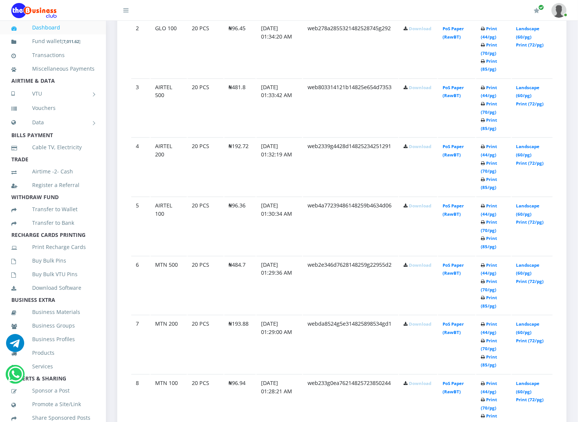
click at [417, 99] on td "Download" at bounding box center [418, 108] width 38 height 59
click at [419, 90] on link "Download" at bounding box center [420, 88] width 22 height 6
click at [347, 24] on td "web278a2855321482528745g292" at bounding box center [350, 48] width 95 height 59
click at [417, 31] on link "Download" at bounding box center [420, 29] width 22 height 6
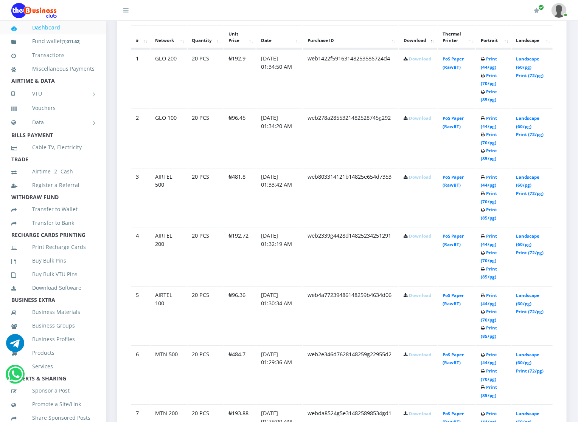
scroll to position [431, 0]
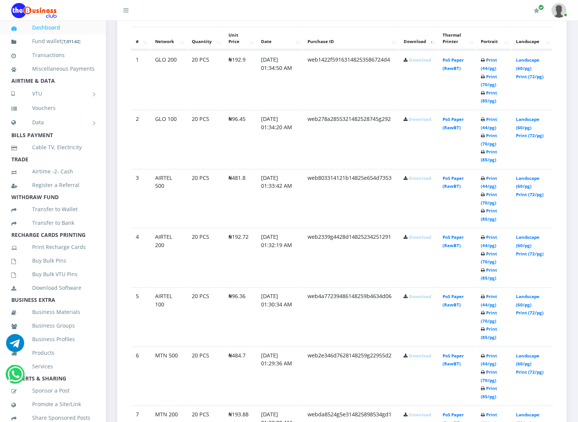
click at [421, 58] on link "Download" at bounding box center [420, 60] width 22 height 6
